Goal: Information Seeking & Learning: Learn about a topic

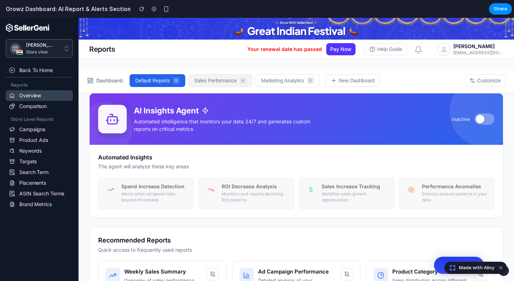
click at [207, 77] on button "Sales Performance 4" at bounding box center [220, 80] width 64 height 13
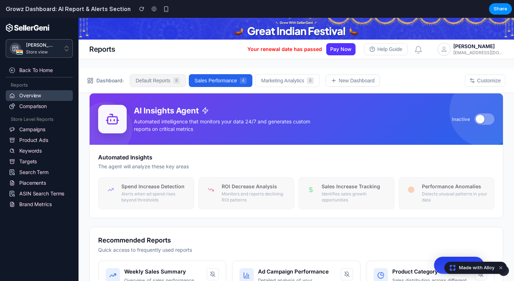
click at [158, 78] on button "Default Reports 8" at bounding box center [157, 80] width 56 height 13
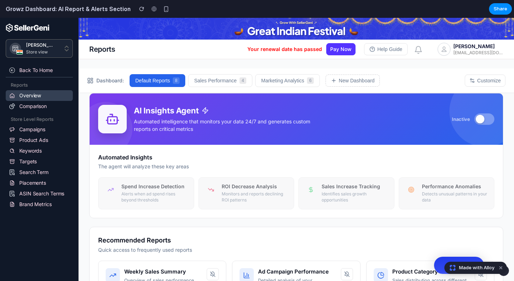
click at [480, 269] on span "Made with Alloy" at bounding box center [476, 267] width 35 height 7
click at [163, 10] on div "button" at bounding box center [166, 9] width 6 height 6
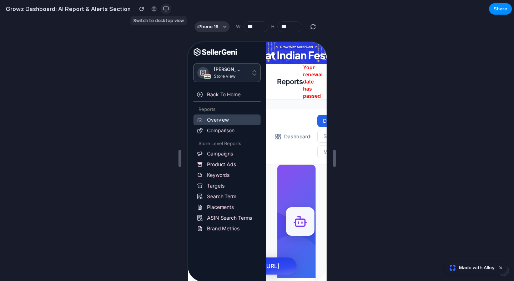
click at [163, 10] on div "button" at bounding box center [166, 9] width 6 height 6
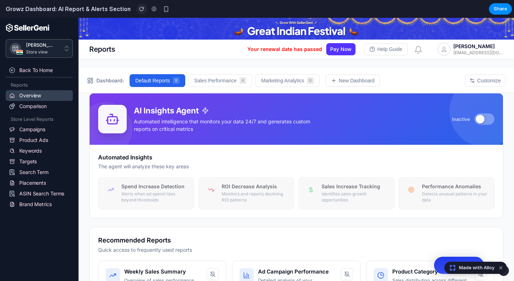
click at [139, 9] on div "button" at bounding box center [141, 8] width 5 height 5
click at [57, 14] on div "Growz Dashboard: AI Report & Alerts Section" at bounding box center [85, 9] width 171 height 14
click at [35, 7] on h2 "Growz Dashboard: AI Report & Alerts Section" at bounding box center [67, 9] width 128 height 9
click at [50, 48] on div "[PERSON_NAME] - IN" at bounding box center [40, 45] width 29 height 7
click at [69, 48] on button "[PERSON_NAME] - IN Store view" at bounding box center [39, 48] width 67 height 19
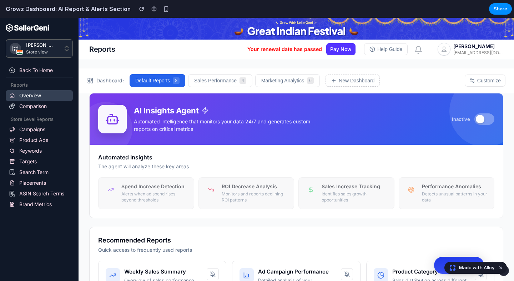
click at [158, 81] on button "Default Reports 8" at bounding box center [157, 80] width 56 height 13
click at [212, 72] on div "Dashboard: Default Reports 8 Sales Performance 4 Marketing Analytics 6 New Dash…" at bounding box center [295, 80] width 435 height 25
click at [212, 79] on button "Sales Performance 4" at bounding box center [220, 80] width 64 height 13
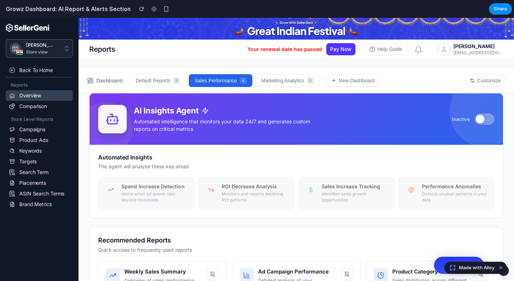
click at [264, 80] on button "Marketing Analytics 6" at bounding box center [287, 80] width 65 height 13
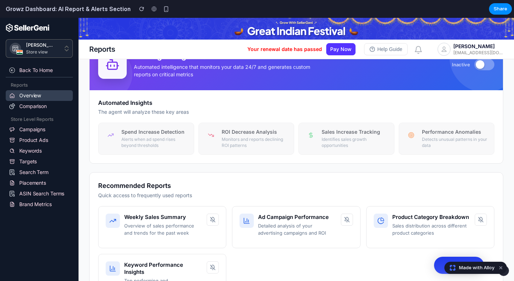
scroll to position [68, 0]
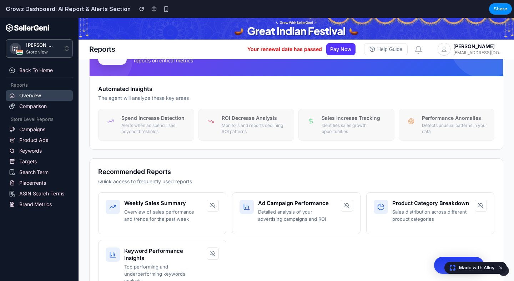
click at [251, 119] on h5 "ROI Decrease Analysis" at bounding box center [254, 118] width 67 height 6
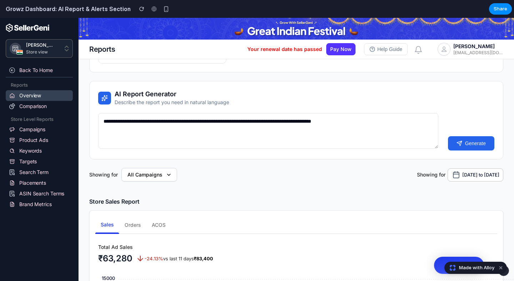
scroll to position [325, 0]
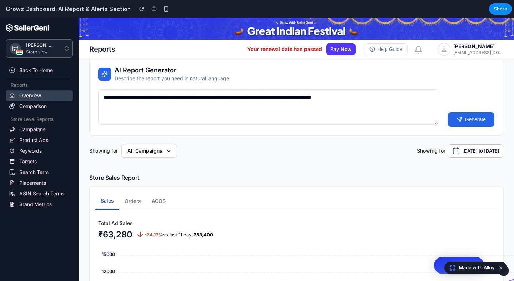
click at [251, 119] on textarea "**********" at bounding box center [268, 107] width 340 height 36
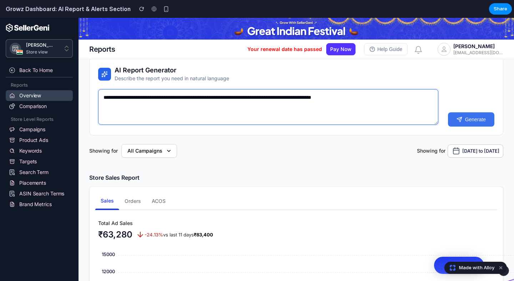
click at [454, 115] on button "Generate" at bounding box center [471, 119] width 46 height 14
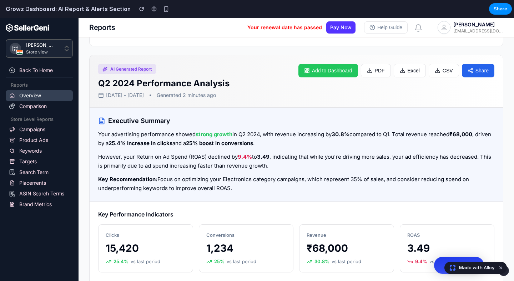
scroll to position [384, 0]
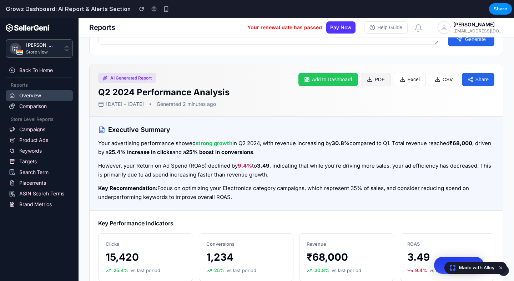
click at [367, 78] on icon at bounding box center [370, 80] width 6 height 6
click at [462, 76] on button "Share" at bounding box center [478, 80] width 32 height 14
click at [321, 82] on button "Add to Dashboard" at bounding box center [328, 80] width 60 height 14
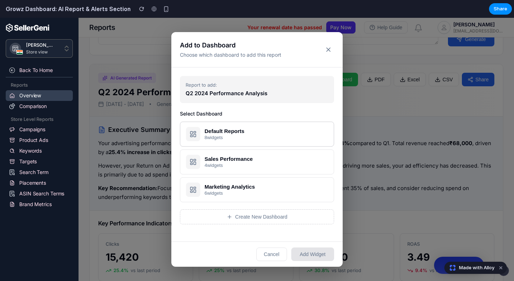
click at [231, 139] on div "8 widgets" at bounding box center [224, 137] width 40 height 5
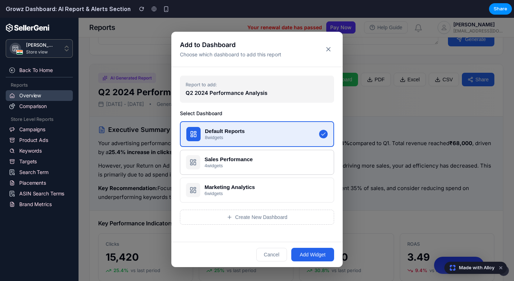
click at [234, 159] on div "Sales Performance" at bounding box center [228, 159] width 48 height 6
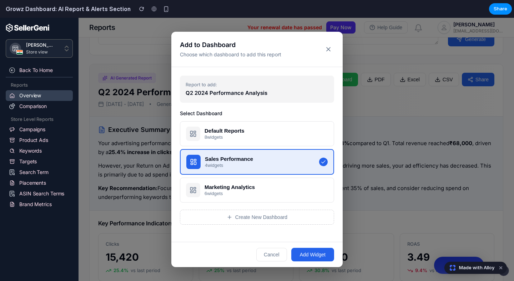
click at [236, 187] on div "Marketing Analytics" at bounding box center [229, 187] width 50 height 6
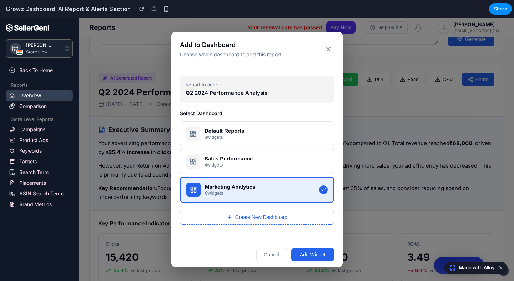
click at [246, 210] on button "Create New Dashboard" at bounding box center [257, 217] width 154 height 15
click at [312, 261] on button "Add Widget" at bounding box center [312, 255] width 43 height 14
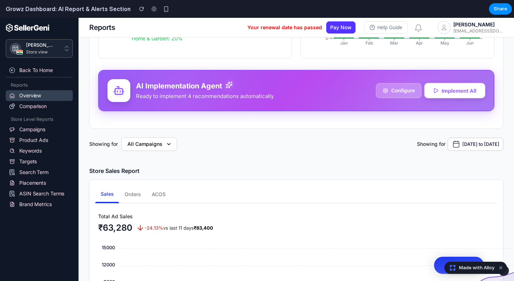
scroll to position [934, 0]
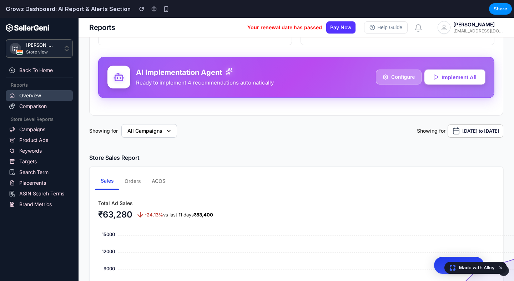
click at [242, 69] on div "AI Implementation Agent" at bounding box center [253, 72] width 234 height 9
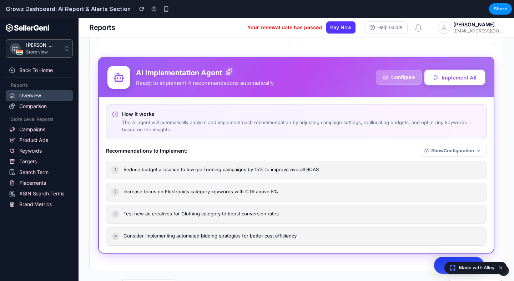
click at [240, 165] on div "1 Reduce budget allocation to low-performing campaigns by 15% to improve overal…" at bounding box center [296, 170] width 380 height 19
click at [253, 86] on p "Ready to implement 4 recommendations automatically" at bounding box center [253, 82] width 234 height 7
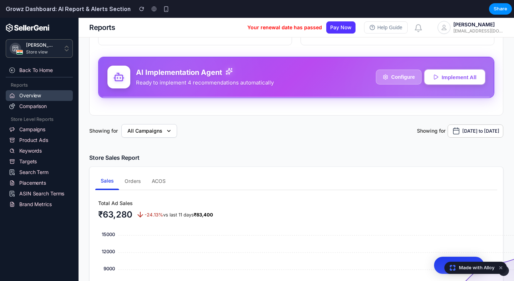
click at [253, 86] on p "Ready to implement 4 recommendations automatically" at bounding box center [253, 82] width 234 height 7
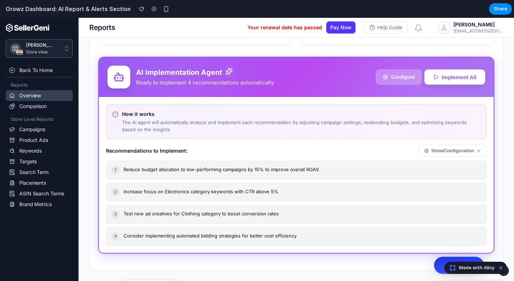
click at [253, 86] on p "Ready to implement 4 recommendations automatically" at bounding box center [253, 82] width 234 height 7
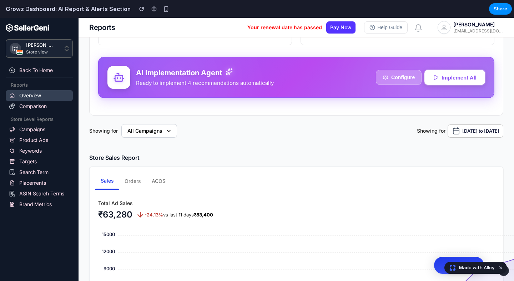
click at [202, 126] on div "Showing for All Campaigns Showing for [DATE] to [DATE]" at bounding box center [296, 131] width 414 height 14
click at [238, 88] on div at bounding box center [296, 77] width 394 height 40
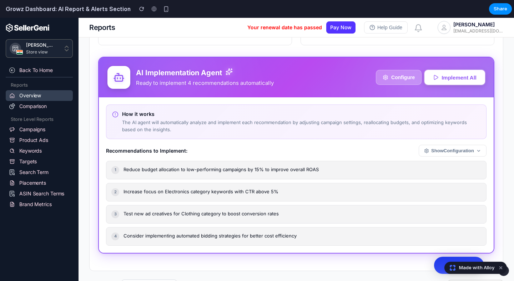
click at [234, 168] on p "Reduce budget allocation to low-performing campaigns by 15% to improve overall …" at bounding box center [301, 169] width 357 height 7
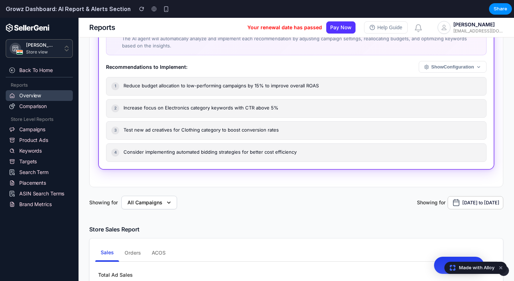
scroll to position [1079, 0]
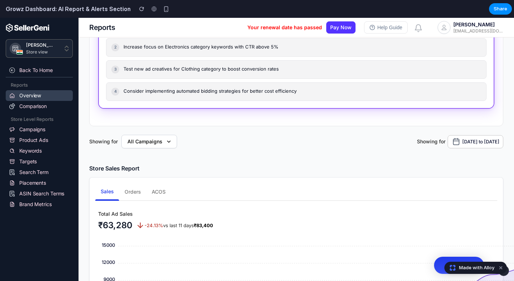
click at [225, 142] on div "Showing for All Campaigns Showing for [DATE] to [DATE]" at bounding box center [296, 142] width 414 height 14
click at [165, 142] on icon "button" at bounding box center [168, 141] width 7 height 7
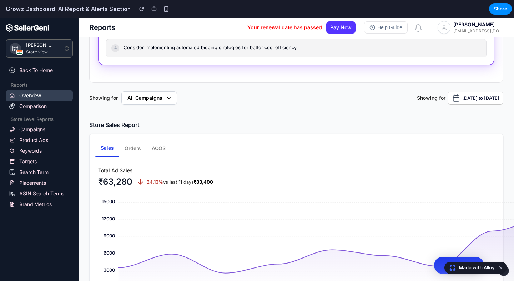
scroll to position [1157, 0]
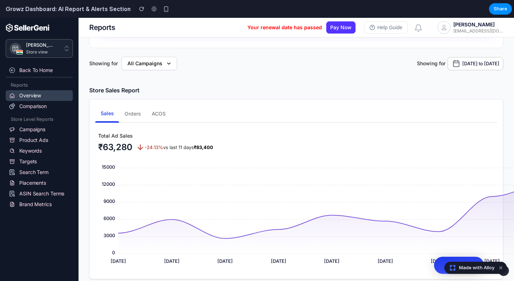
click at [134, 118] on span "Orders" at bounding box center [132, 113] width 16 height 9
click at [155, 117] on span "ACOS" at bounding box center [159, 113] width 14 height 9
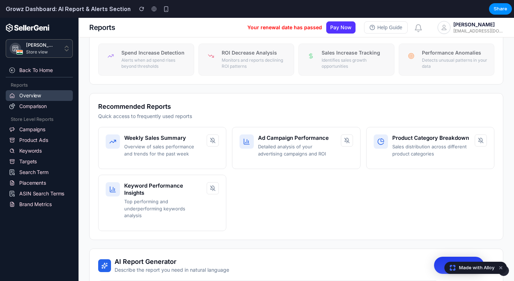
scroll to position [109, 0]
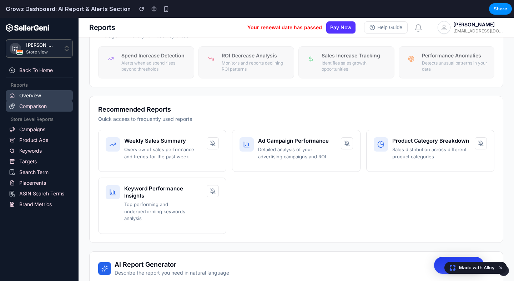
click at [40, 104] on link "Comparison" at bounding box center [39, 106] width 67 height 11
click at [29, 72] on div "Back to Home" at bounding box center [45, 70] width 53 height 9
click at [7, 70] on div "Back to Home" at bounding box center [39, 70] width 67 height 11
